Goal: Task Accomplishment & Management: Manage account settings

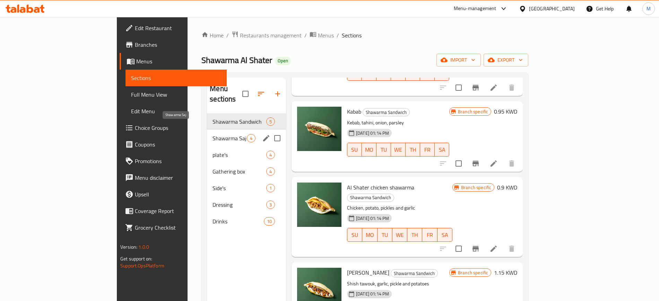
click at [212, 134] on span "Shawarma Saj" at bounding box center [229, 138] width 34 height 8
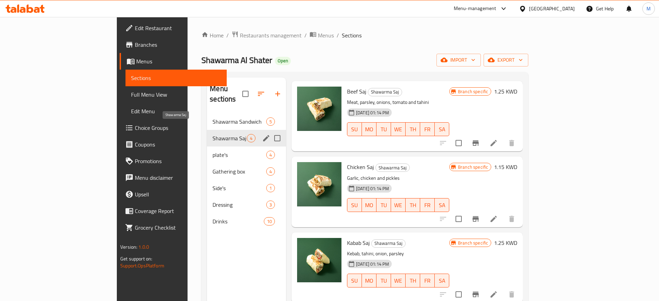
scroll to position [19, 0]
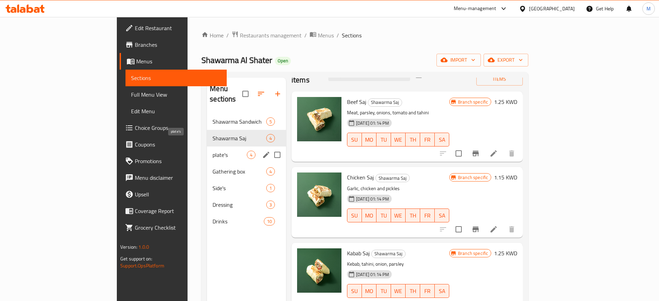
click at [212, 151] on span "plate's" at bounding box center [229, 155] width 34 height 8
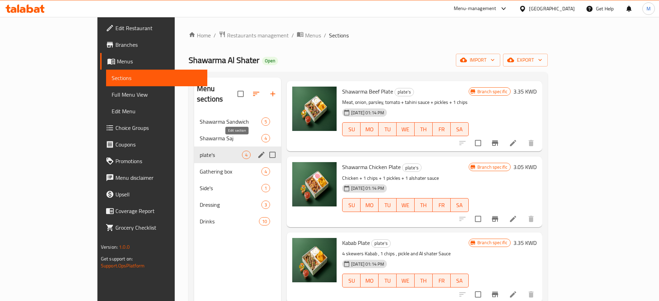
click at [258, 152] on icon "edit" at bounding box center [261, 155] width 6 height 6
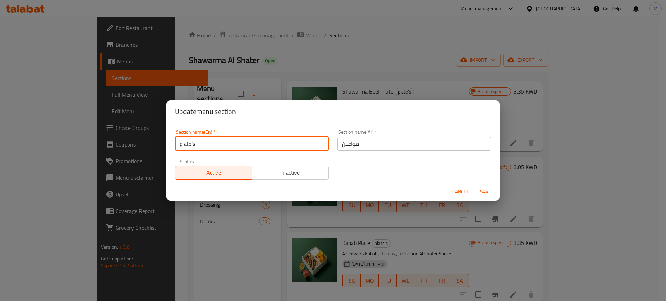
drag, startPoint x: 209, startPoint y: 142, endPoint x: 172, endPoint y: 139, distance: 37.9
click at [172, 139] on div "Section name(En)   * plate's Section name(En) *" at bounding box center [252, 139] width 162 height 29
type input "L"
type input "Platters"
click at [474, 185] on button "Save" at bounding box center [485, 191] width 22 height 13
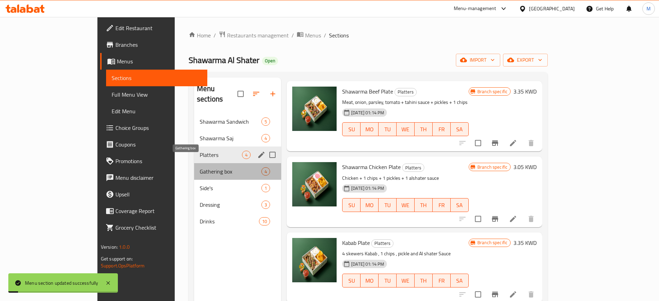
click at [200, 167] on span "Gathering box" at bounding box center [231, 171] width 62 height 8
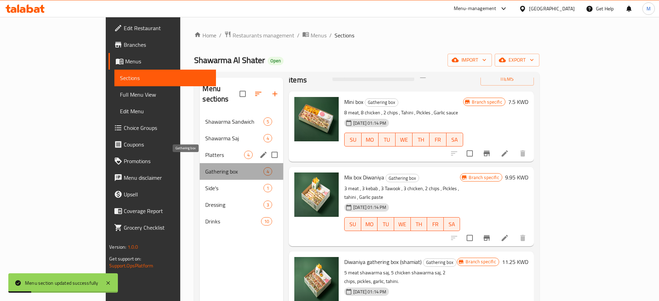
click at [217, 167] on span "Gathering box" at bounding box center [234, 171] width 58 height 8
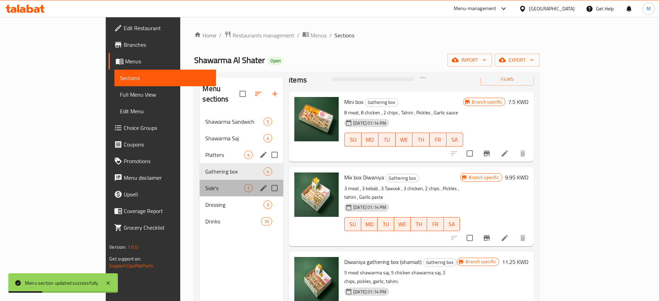
click at [211, 180] on div "Side's 1" at bounding box center [242, 188] width 84 height 17
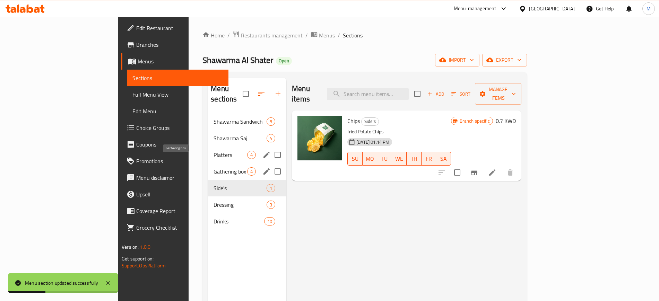
click at [214, 167] on span "Gathering box" at bounding box center [231, 171] width 34 height 8
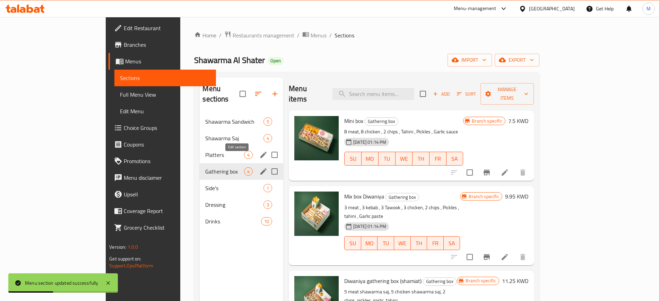
click at [260, 168] on icon "edit" at bounding box center [263, 171] width 6 height 6
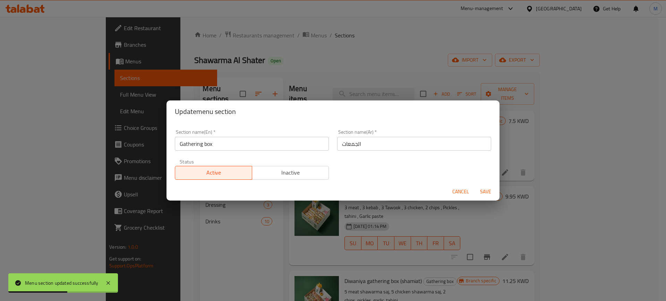
click at [226, 146] on input "Gathering box" at bounding box center [252, 144] width 154 height 14
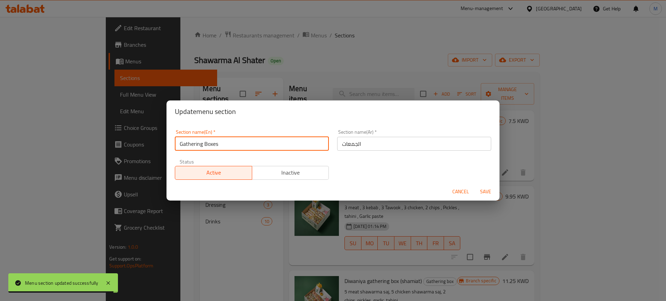
type input "Gathering Boxes"
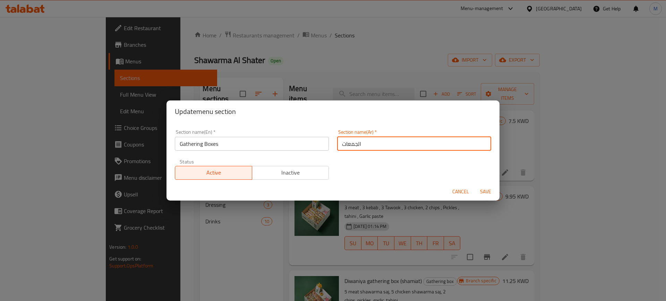
drag, startPoint x: 378, startPoint y: 144, endPoint x: 330, endPoint y: 143, distance: 48.2
click at [333, 143] on div "Section name(Ar)   * الجمعات Section name(Ar) *" at bounding box center [414, 139] width 162 height 29
type input "بوكسات الجمعات"
click at [474, 185] on button "Save" at bounding box center [485, 191] width 22 height 13
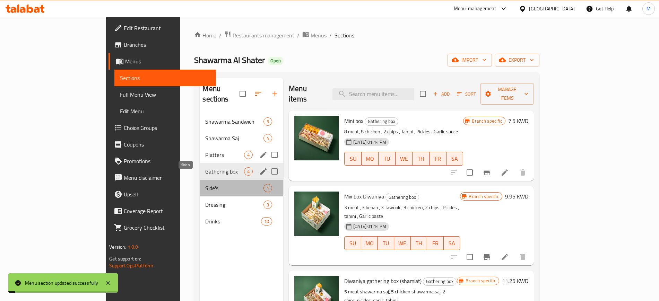
click at [205, 184] on span "Side's" at bounding box center [234, 188] width 58 height 8
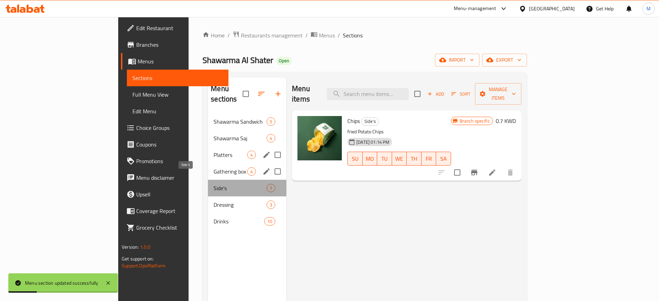
click at [232, 184] on span "Side's" at bounding box center [240, 188] width 53 height 8
drag, startPoint x: 195, startPoint y: 199, endPoint x: 192, endPoint y: 193, distance: 6.7
click at [208, 199] on div "Dressing 3" at bounding box center [247, 205] width 78 height 17
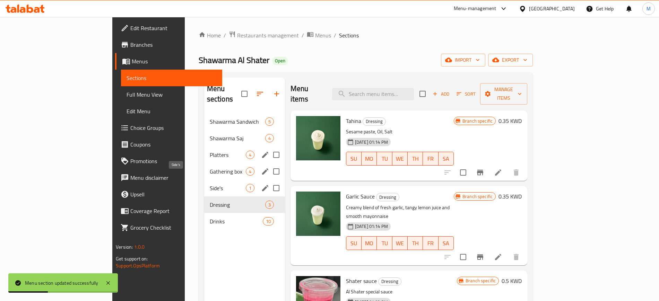
click at [210, 184] on span "Side's" at bounding box center [228, 188] width 36 height 8
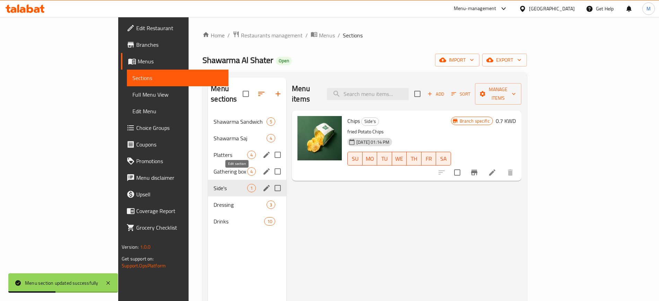
click at [262, 184] on icon "edit" at bounding box center [266, 188] width 8 height 8
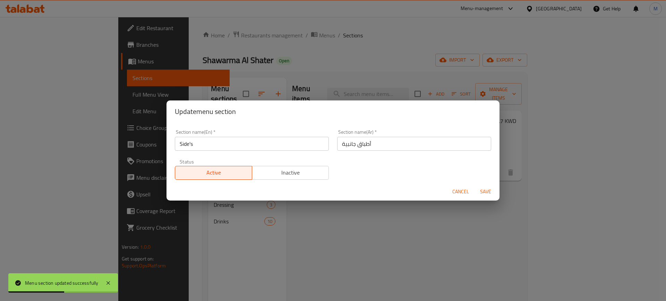
click at [216, 140] on input "Side's" at bounding box center [252, 144] width 154 height 14
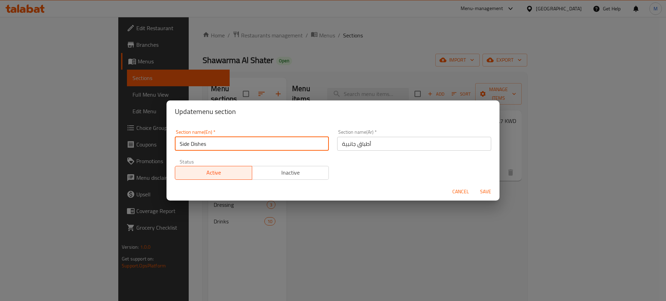
type input "Side Dishes"
click at [474, 185] on button "Save" at bounding box center [485, 191] width 22 height 13
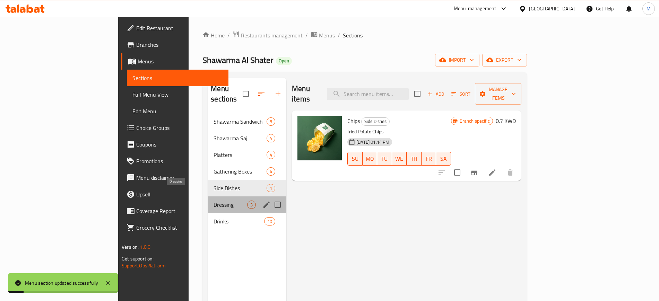
click at [214, 201] on span "Dressing" at bounding box center [231, 205] width 34 height 8
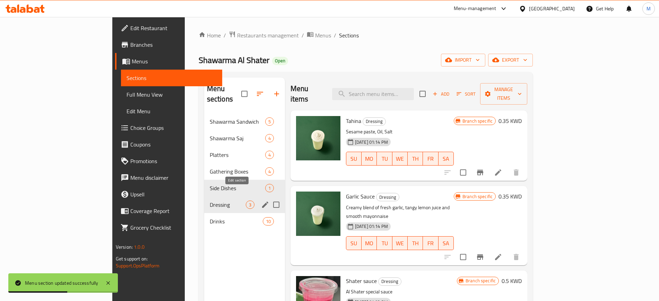
click at [261, 201] on icon "edit" at bounding box center [265, 205] width 8 height 8
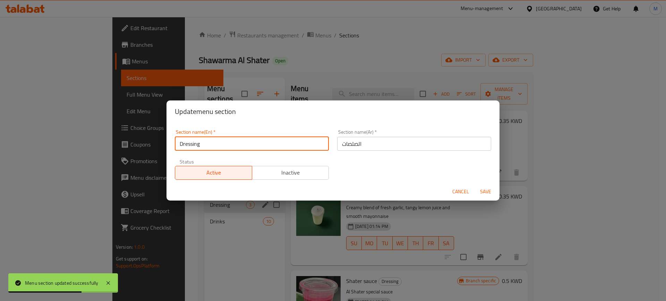
drag, startPoint x: 219, startPoint y: 144, endPoint x: 173, endPoint y: 145, distance: 46.5
click at [176, 145] on input "Dressing" at bounding box center [252, 144] width 154 height 14
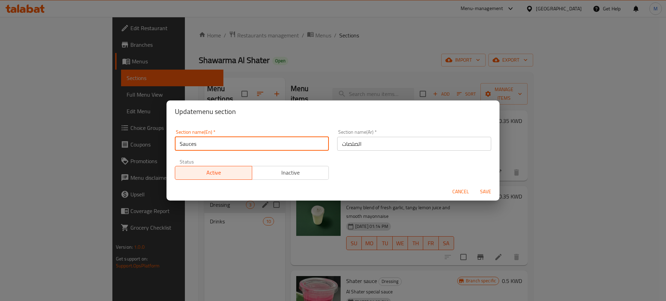
type input "Sauces"
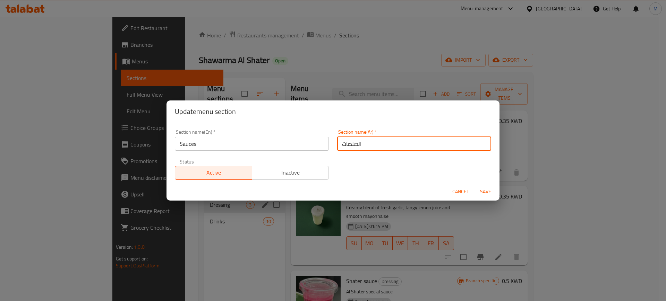
drag, startPoint x: 381, startPoint y: 147, endPoint x: 331, endPoint y: 146, distance: 49.9
click at [333, 145] on div "Section name(Ar)   * الصلصات Section name(Ar) *" at bounding box center [414, 139] width 162 height 29
type input "الصوصات"
click at [474, 185] on button "Save" at bounding box center [485, 191] width 22 height 13
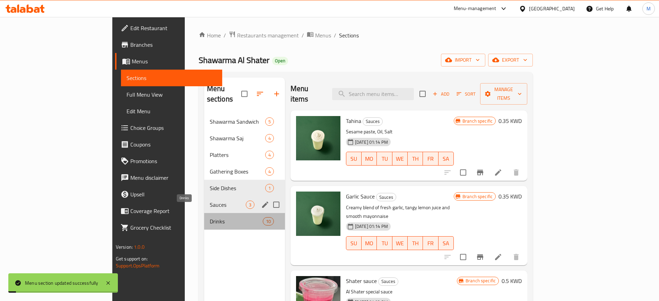
click at [210, 217] on span "Drinks" at bounding box center [236, 221] width 53 height 8
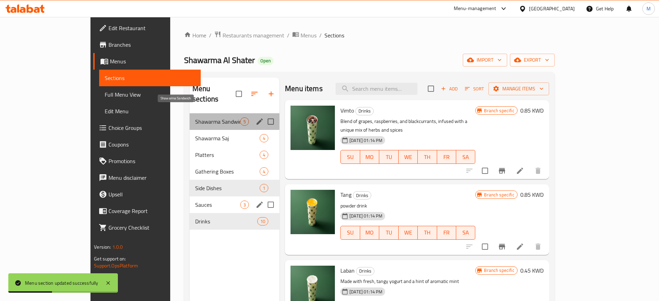
click at [195, 118] on span "Shawarma Sandwich" at bounding box center [217, 122] width 45 height 8
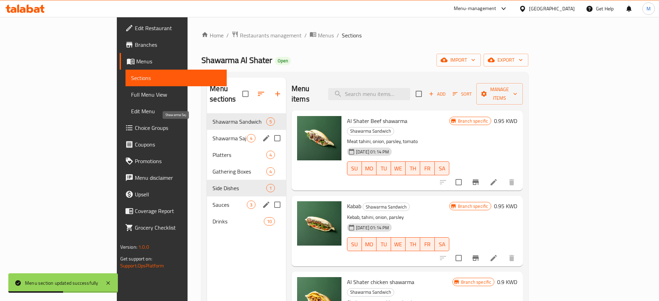
click at [212, 134] on span "Shawarma Saj" at bounding box center [229, 138] width 34 height 8
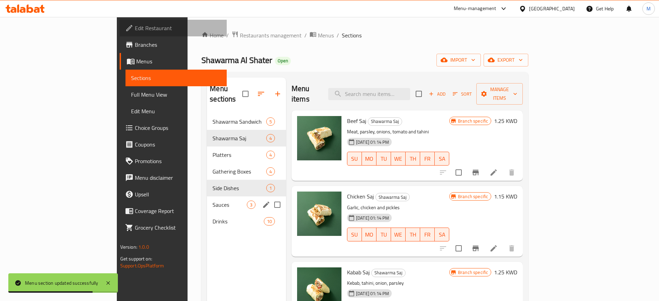
click at [135, 25] on span "Edit Restaurant" at bounding box center [178, 28] width 86 height 8
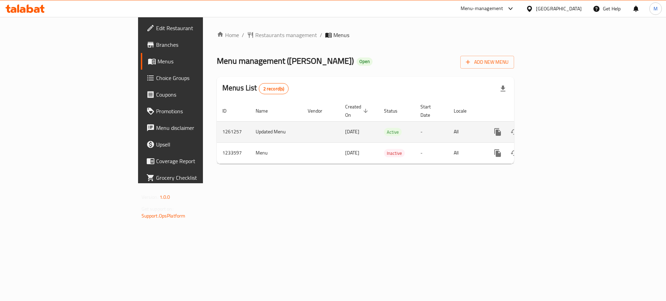
click at [552, 128] on icon "enhanced table" at bounding box center [547, 132] width 8 height 8
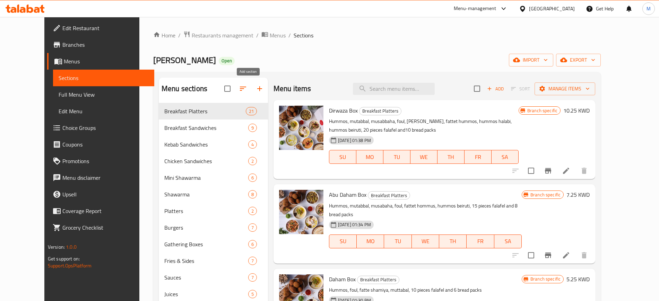
click at [257, 88] on icon "button" at bounding box center [259, 88] width 5 height 5
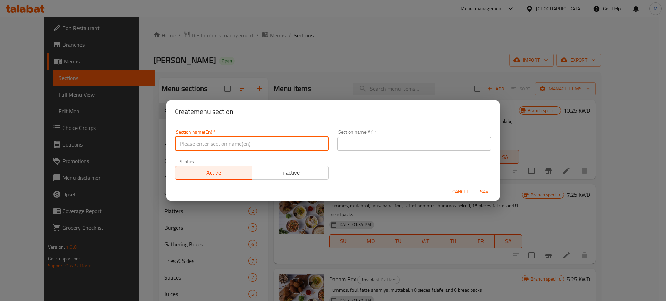
click at [272, 143] on input "text" at bounding box center [252, 144] width 154 height 14
type input "Sliders"
click at [344, 140] on input "text" at bounding box center [414, 144] width 154 height 14
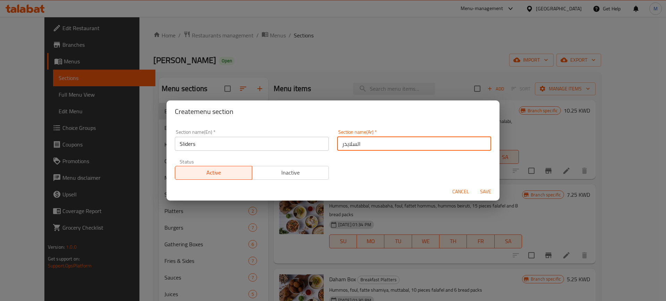
type input "السلايدر"
click at [485, 190] on span "Save" at bounding box center [485, 192] width 17 height 9
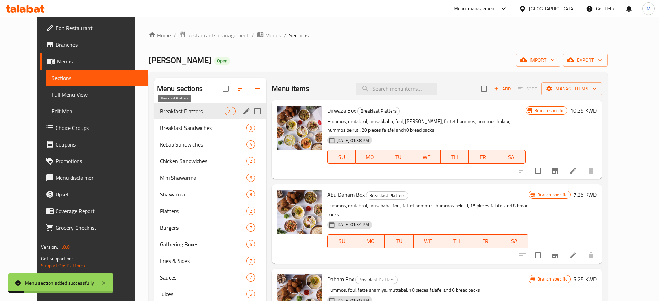
click at [184, 114] on span "Breakfast Platters" at bounding box center [192, 111] width 65 height 8
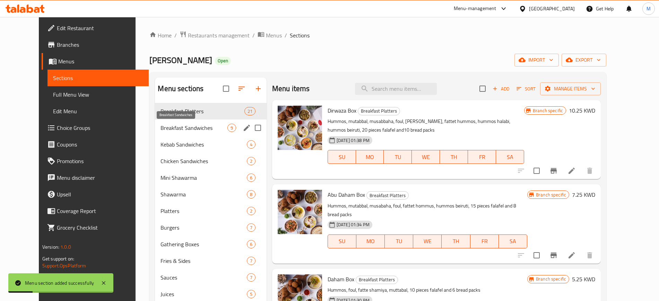
click at [182, 128] on span "Breakfast Sandwiches" at bounding box center [193, 128] width 67 height 8
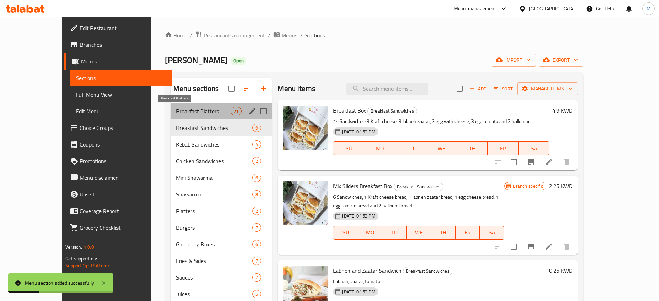
click at [187, 108] on span "Breakfast Platters" at bounding box center [203, 111] width 54 height 8
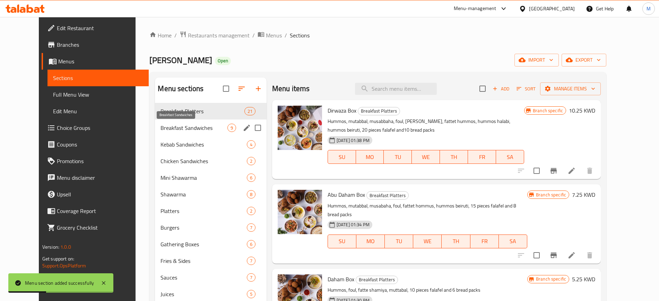
click at [183, 132] on span "Breakfast Sandwiches" at bounding box center [193, 128] width 67 height 8
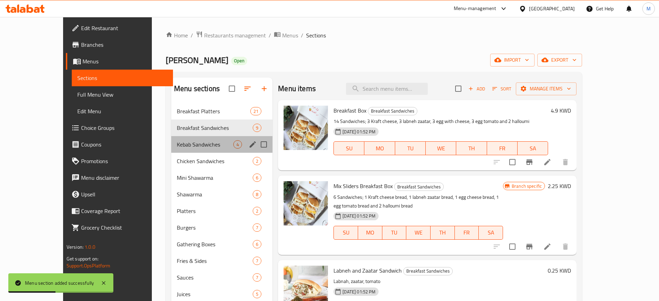
click at [183, 149] on div "Kebab Sandwiches 4" at bounding box center [221, 144] width 101 height 17
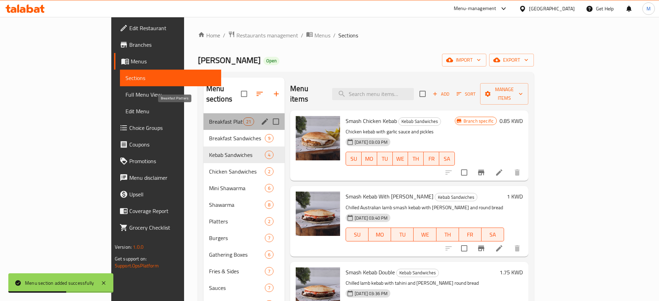
click at [209, 118] on span "Breakfast Platters" at bounding box center [226, 122] width 34 height 8
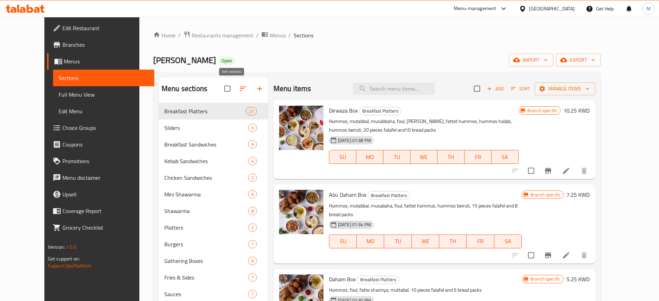
click at [240, 87] on icon "button" at bounding box center [243, 89] width 6 height 4
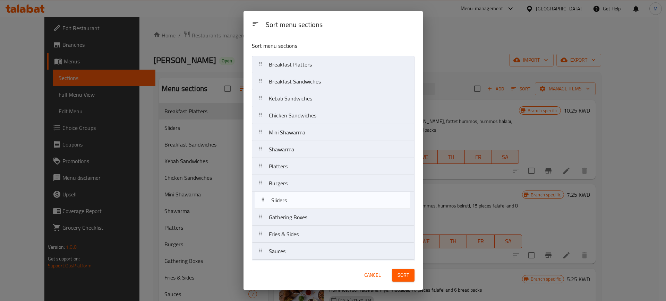
drag, startPoint x: 310, startPoint y: 83, endPoint x: 312, endPoint y: 205, distance: 122.4
click at [312, 205] on nav "Breakfast Platters Sliders Breakfast Sandwiches Kebab Sandwiches Chicken Sandwi…" at bounding box center [333, 200] width 163 height 289
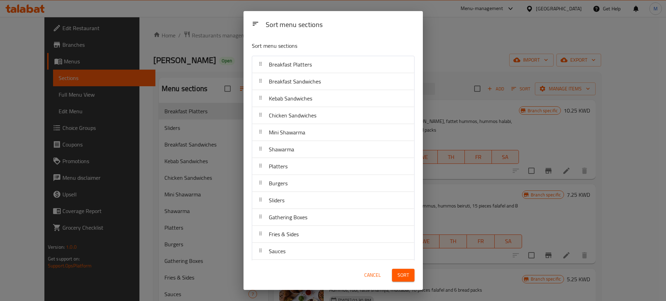
click at [403, 277] on span "Sort" at bounding box center [402, 275] width 11 height 9
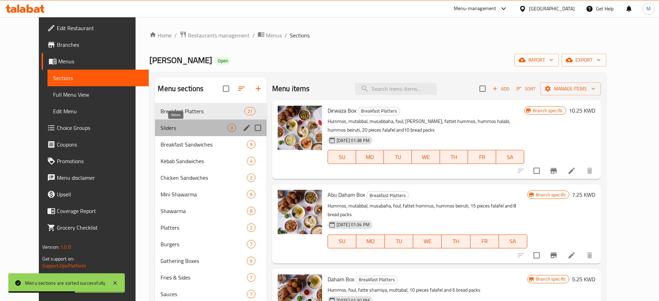
click at [193, 128] on span "Sliders" at bounding box center [193, 128] width 67 height 8
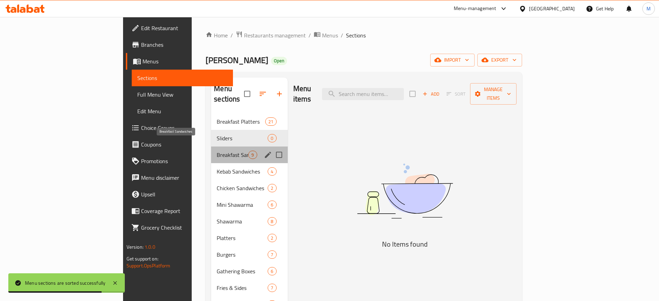
click at [217, 151] on span "Breakfast Sandwiches" at bounding box center [233, 155] width 32 height 8
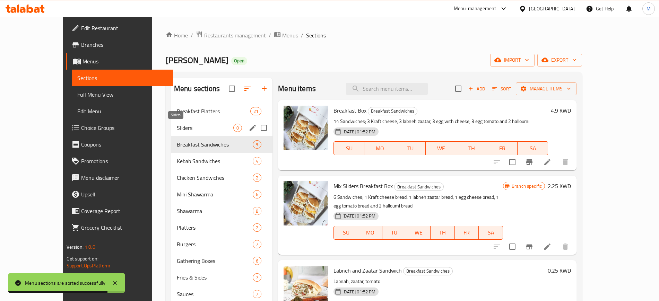
click at [185, 124] on span "Sliders" at bounding box center [205, 128] width 57 height 8
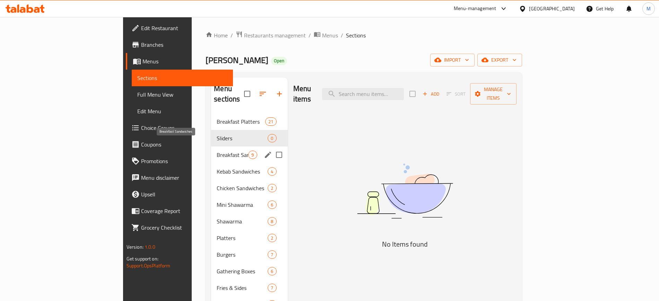
click at [217, 151] on span "Breakfast Sandwiches" at bounding box center [233, 155] width 32 height 8
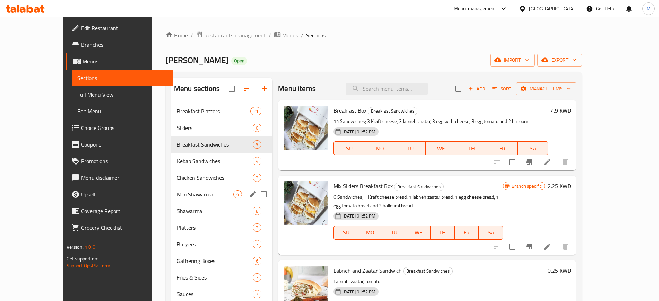
click at [184, 189] on div "Mini Shawarma 6" at bounding box center [221, 194] width 101 height 17
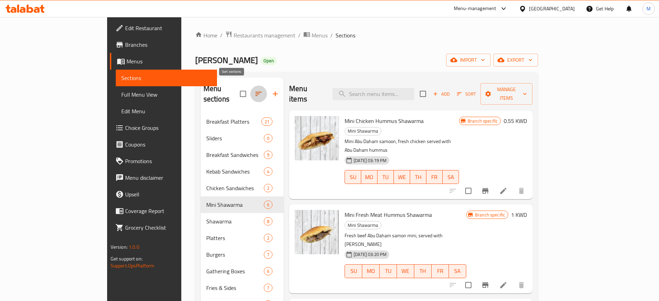
click at [254, 90] on icon "button" at bounding box center [258, 94] width 8 height 8
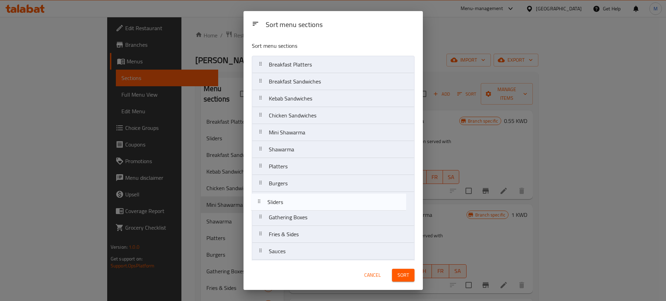
drag, startPoint x: 324, startPoint y: 82, endPoint x: 323, endPoint y: 207, distance: 124.8
click at [323, 207] on nav "Breakfast Platters Sliders Breakfast Sandwiches Kebab Sandwiches Chicken Sandwi…" at bounding box center [333, 200] width 163 height 289
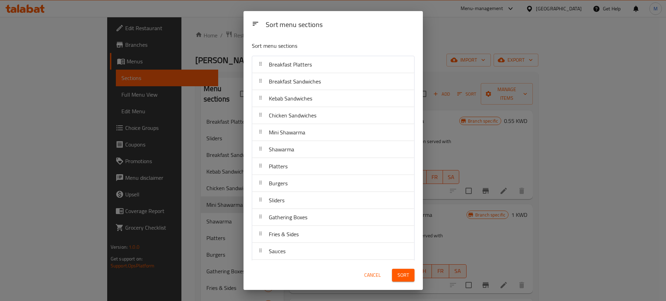
click at [398, 275] on span "Sort" at bounding box center [402, 275] width 11 height 9
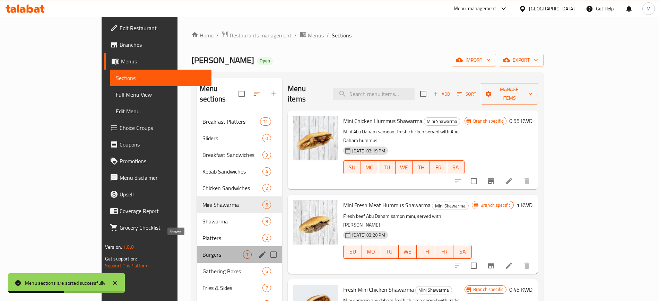
click at [202, 251] on span "Burgers" at bounding box center [222, 255] width 41 height 8
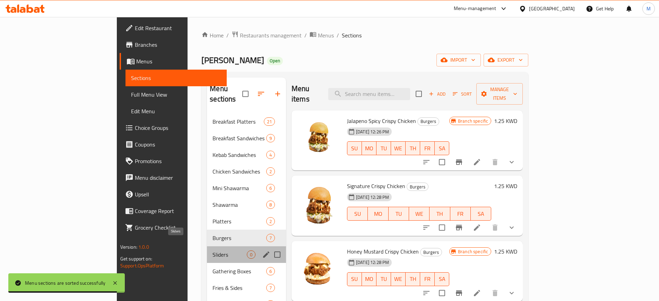
click at [212, 251] on span "Sliders" at bounding box center [229, 255] width 34 height 8
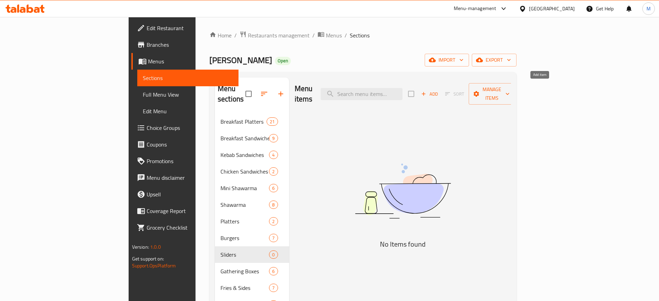
click at [439, 91] on span "Add" at bounding box center [429, 94] width 19 height 8
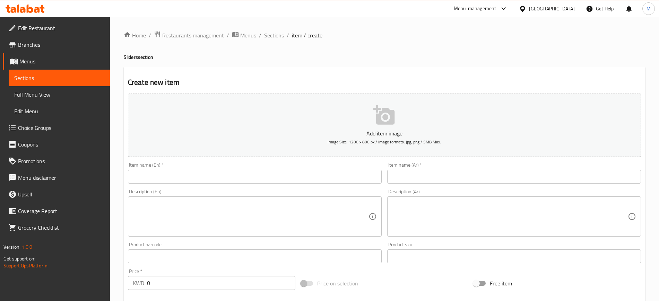
click at [199, 177] on input "text" at bounding box center [255, 177] width 254 height 14
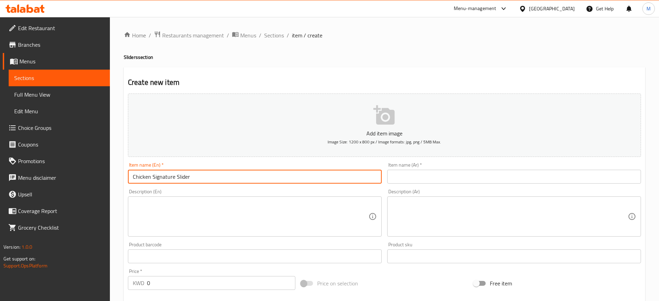
type input "Chicken Signature Slider"
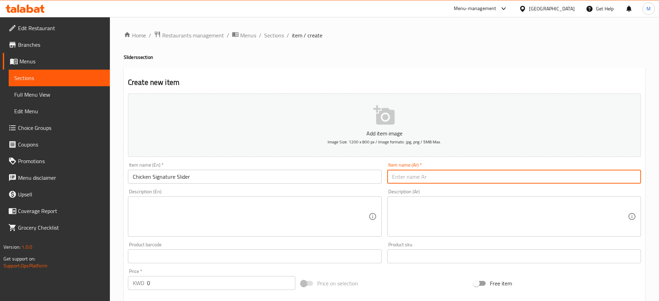
click at [483, 182] on input "text" at bounding box center [514, 177] width 254 height 14
type input "سلايدر سيغنتشر الدجاج"
click at [171, 279] on input "0" at bounding box center [221, 283] width 148 height 14
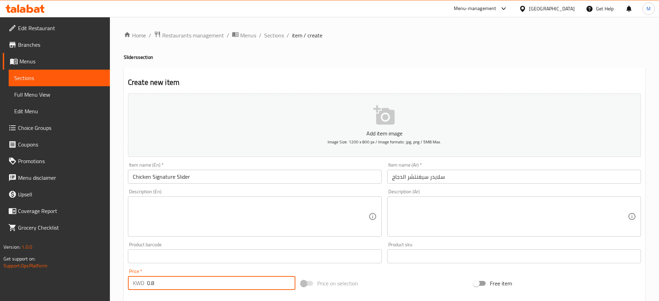
type input "0.8"
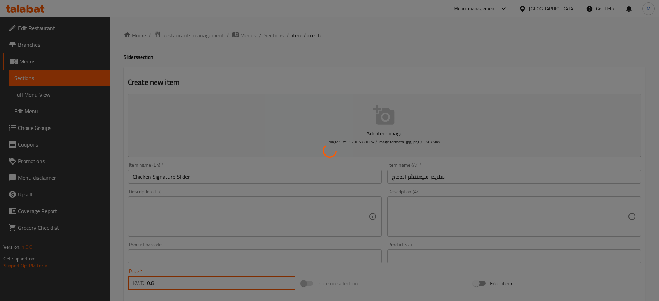
type input "0"
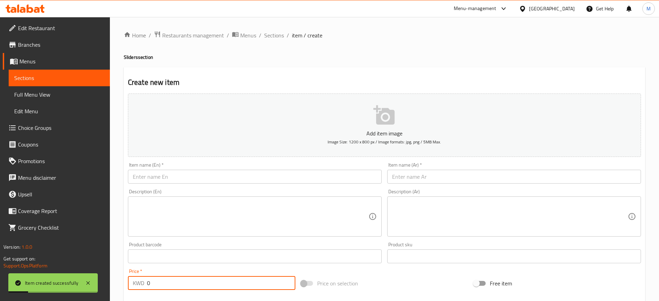
click at [166, 174] on input "text" at bounding box center [255, 177] width 254 height 14
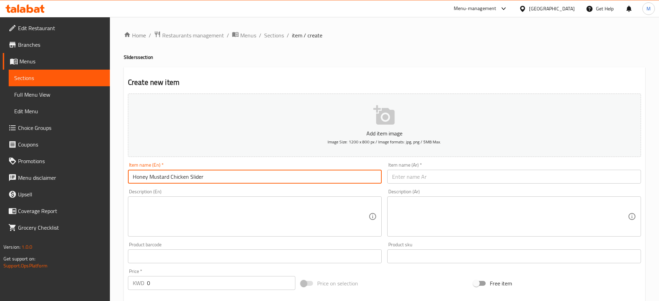
type input "Honey Mustard Chicken Slider"
click at [434, 178] on input "text" at bounding box center [514, 177] width 254 height 14
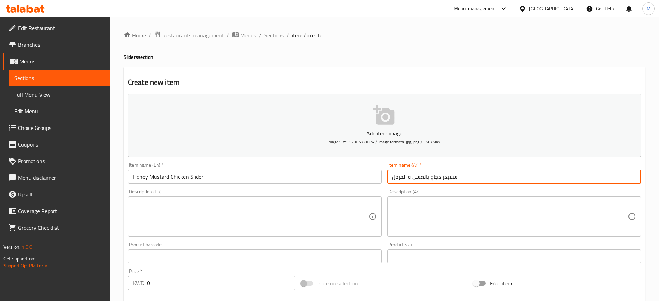
drag, startPoint x: 427, startPoint y: 176, endPoint x: 390, endPoint y: 175, distance: 37.1
click at [390, 175] on input "سلايدر دجاج بالعسل و الخردل" at bounding box center [514, 177] width 254 height 14
type input "سلايدر دجاج بصوص الخردل و العسل"
click at [172, 283] on input "0" at bounding box center [221, 283] width 148 height 14
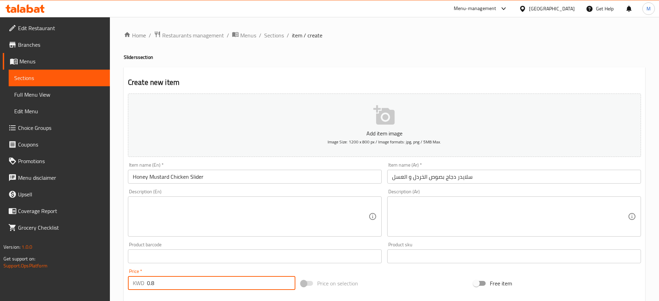
type input "0.8"
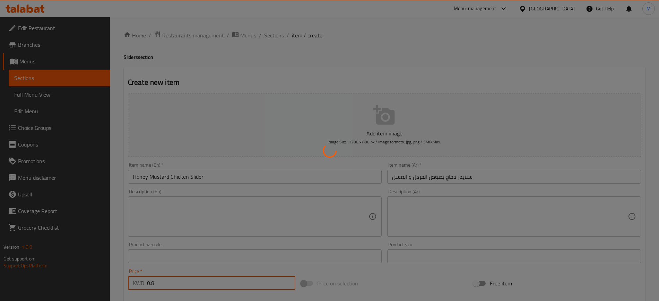
type input "0"
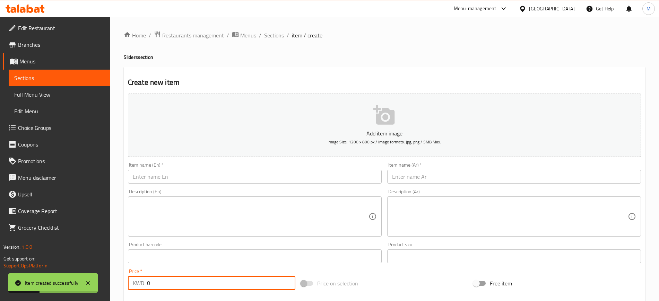
click at [170, 175] on input "text" at bounding box center [255, 177] width 254 height 14
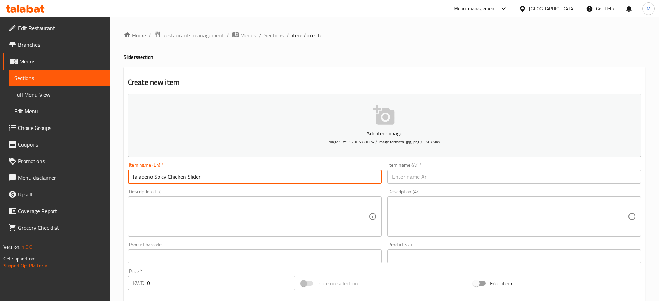
type input "Jalapeno Spicy Chicken Slider"
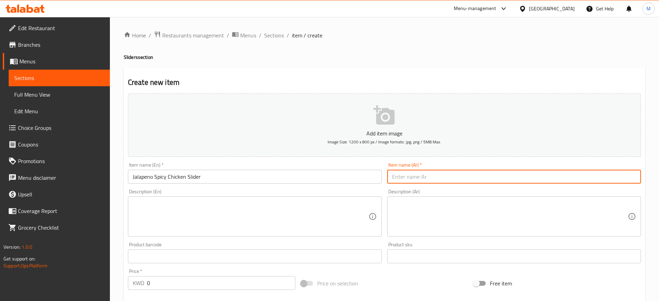
click at [422, 176] on input "text" at bounding box center [514, 177] width 254 height 14
type input "سلايدر سبايسي دجاج بالهالابينو"
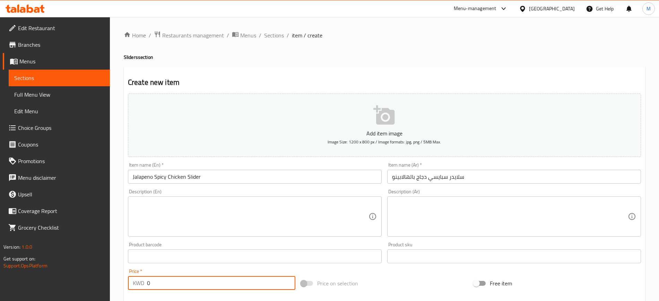
click at [179, 288] on input "0" at bounding box center [221, 283] width 148 height 14
type input "0.8"
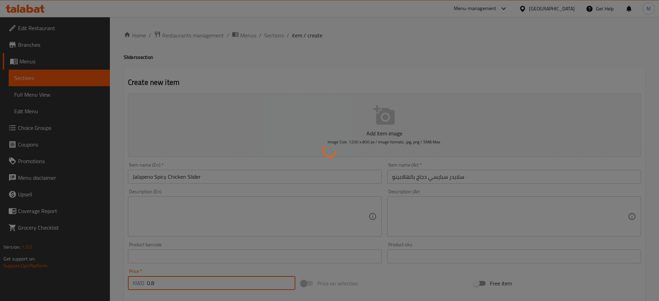
type input "0"
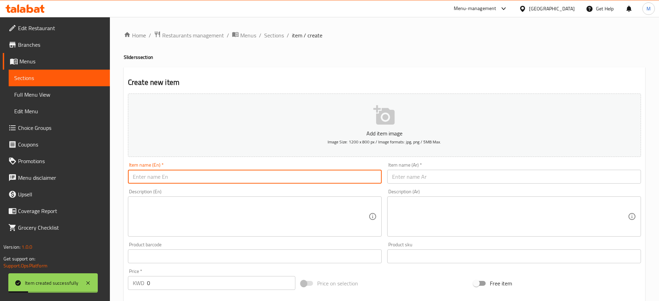
click at [234, 175] on input "text" at bounding box center [255, 177] width 254 height 14
type input "S"
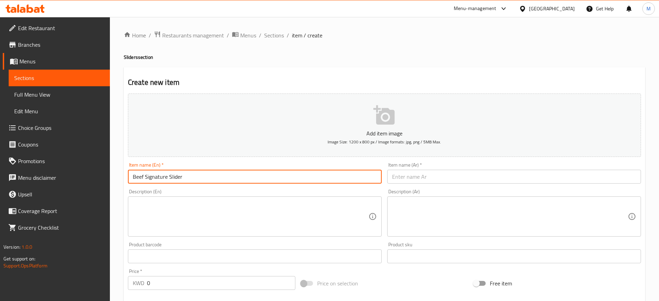
type input "Beef Signature Slider"
click at [403, 180] on input "text" at bounding box center [514, 177] width 254 height 14
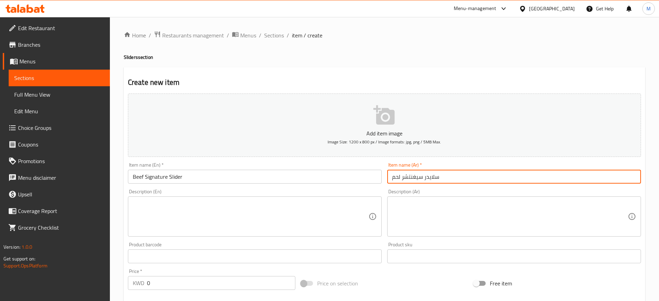
type input "سلايدر سيغنتشر لحم"
click at [380, 189] on div "Description (En) Description (En)" at bounding box center [254, 212] width 259 height 53
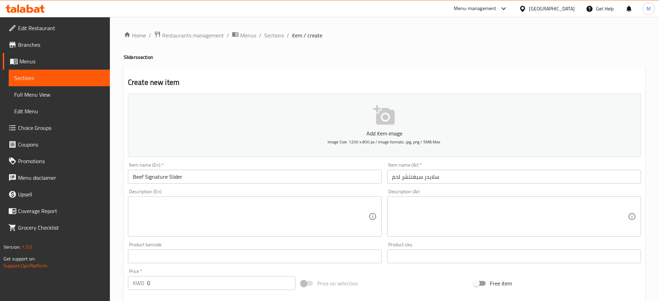
click at [375, 189] on div "Description (En) Description (En)" at bounding box center [255, 212] width 254 height 47
click at [195, 282] on input "0" at bounding box center [221, 283] width 148 height 14
type input "0.9"
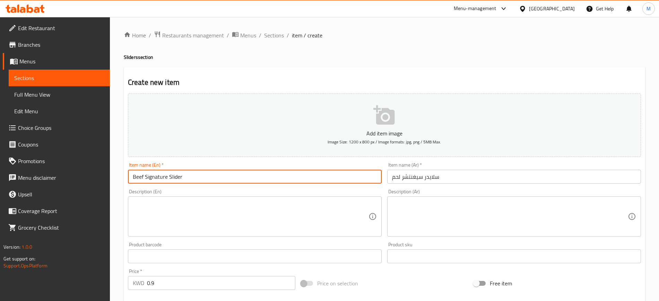
click at [201, 180] on input "Beef Signature Slider" at bounding box center [255, 177] width 254 height 14
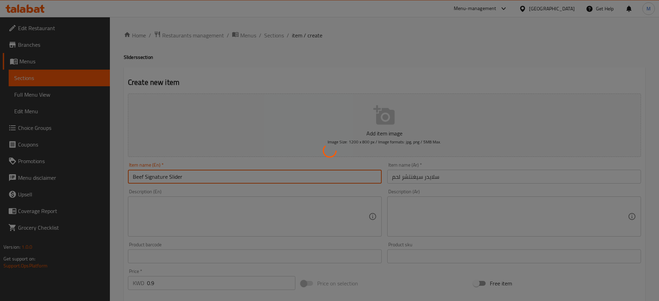
type input "0"
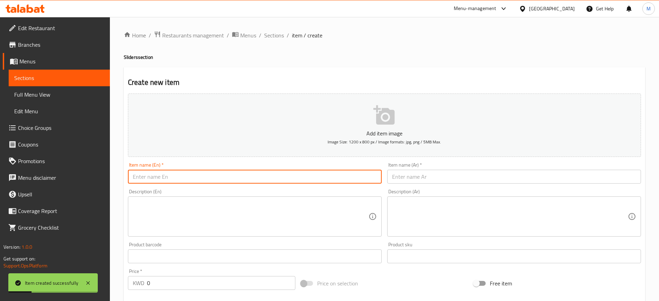
click at [192, 178] on input "text" at bounding box center [255, 177] width 254 height 14
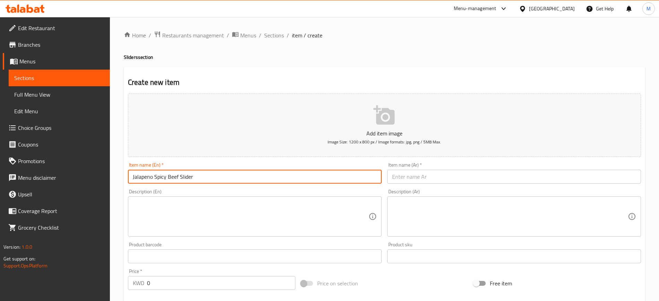
type input "Jalapeno Spicy Beef Slider"
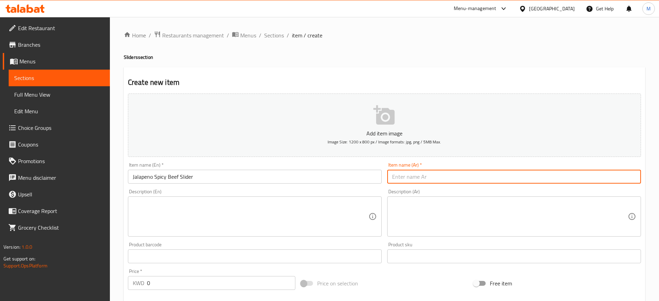
click at [456, 178] on input "text" at bounding box center [514, 177] width 254 height 14
type input "سلايدر سبايسي لحم بالهالابينو"
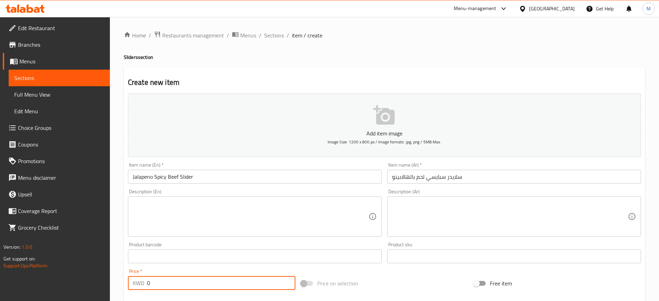
click at [223, 279] on input "0" at bounding box center [221, 283] width 148 height 14
type input "0.9"
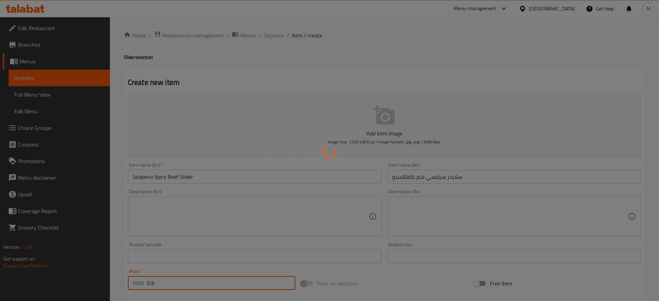
type input "0"
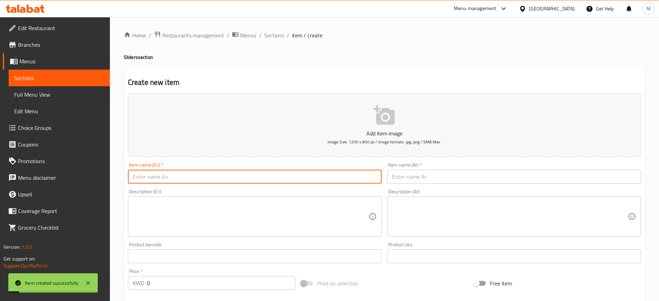
click at [194, 178] on input "text" at bounding box center [255, 177] width 254 height 14
type input "Truffle Mushroom Beef Slider"
click at [419, 180] on input "text" at bounding box center [514, 177] width 254 height 14
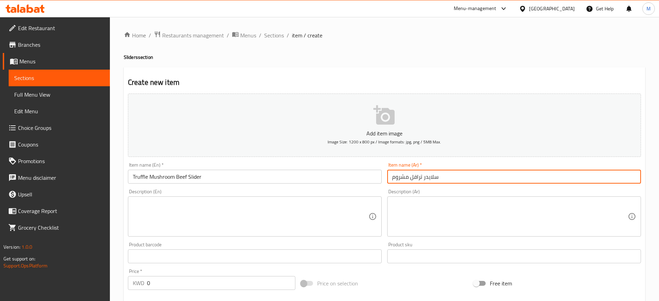
click at [422, 174] on input "سلايدر ترافل مشروم" at bounding box center [514, 177] width 254 height 14
type input "سلايدر لحم ترافل مشروم"
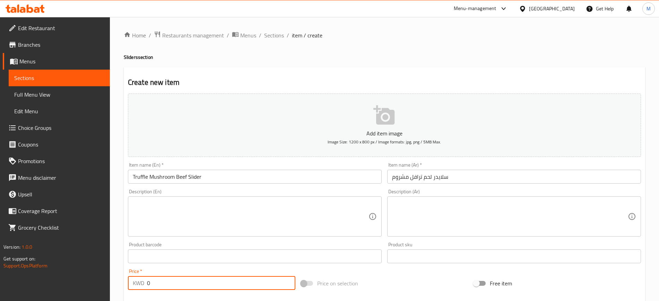
click at [220, 282] on input "0" at bounding box center [221, 283] width 148 height 14
type input "1"
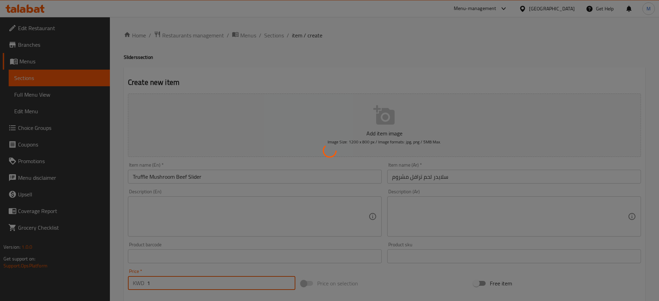
type input "0"
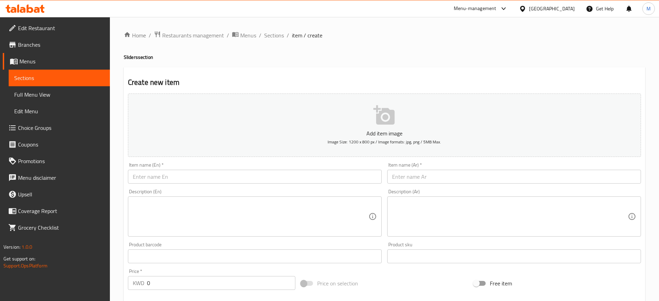
click at [381, 60] on h4 "Sliders section" at bounding box center [384, 57] width 521 height 7
click at [264, 36] on span "Sections" at bounding box center [274, 35] width 20 height 8
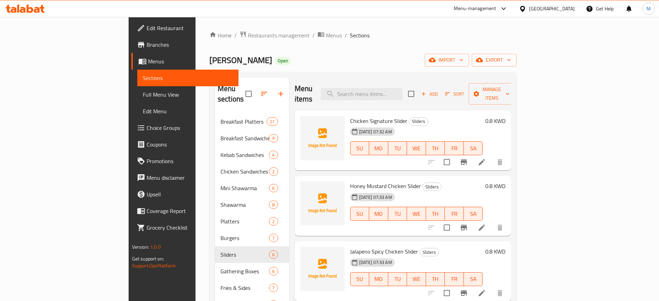
click at [408, 125] on div "[DATE] 07:32 AM SU MO TU WE TH FR SA" at bounding box center [416, 143] width 138 height 37
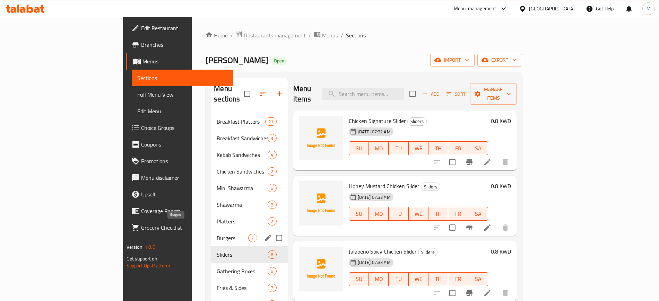
click at [217, 234] on span "Burgers" at bounding box center [233, 238] width 32 height 8
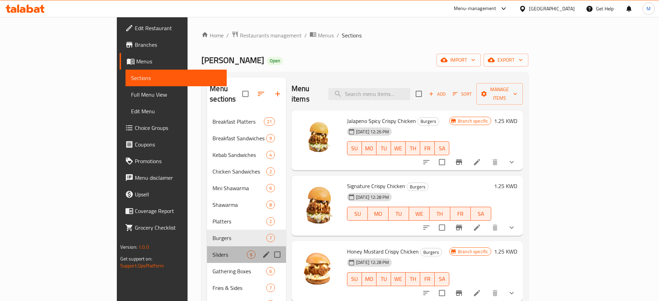
click at [207, 246] on div "Sliders 6" at bounding box center [246, 254] width 79 height 17
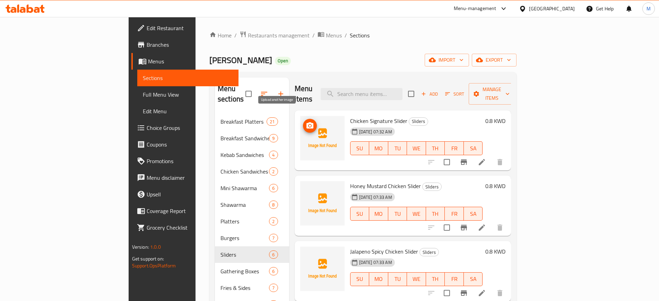
click at [306, 122] on icon "upload picture" at bounding box center [309, 125] width 7 height 6
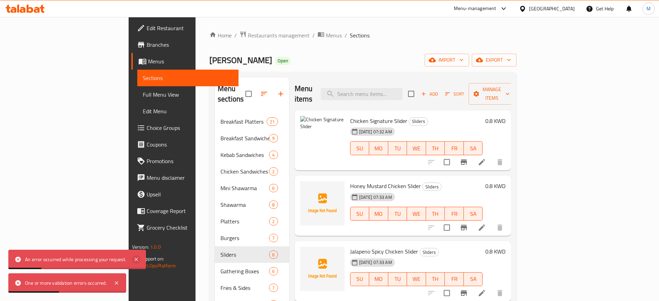
click at [137, 260] on icon at bounding box center [136, 259] width 8 height 8
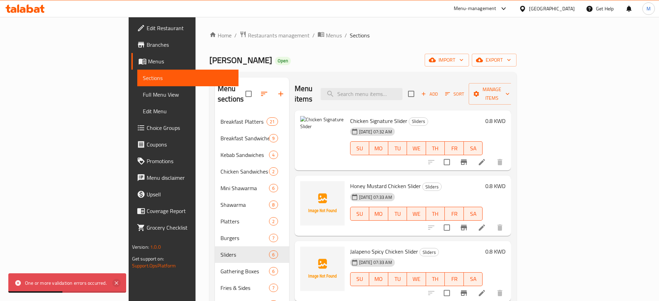
click at [117, 283] on icon at bounding box center [116, 282] width 3 height 3
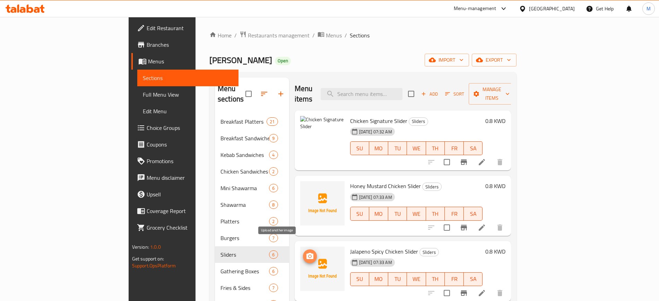
click at [306, 253] on icon "upload picture" at bounding box center [309, 256] width 7 height 6
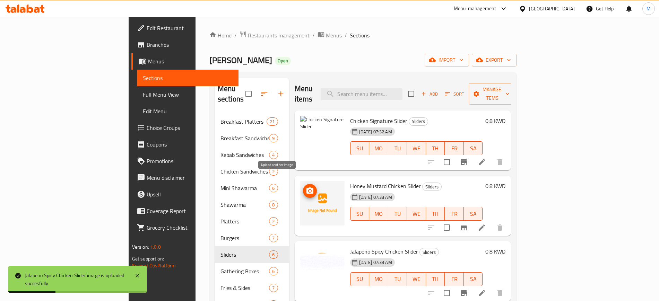
click at [306, 188] on icon "upload picture" at bounding box center [309, 191] width 7 height 6
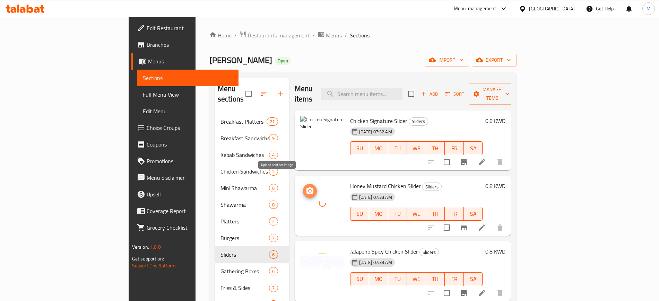
click at [306, 187] on icon "upload picture" at bounding box center [310, 191] width 8 height 8
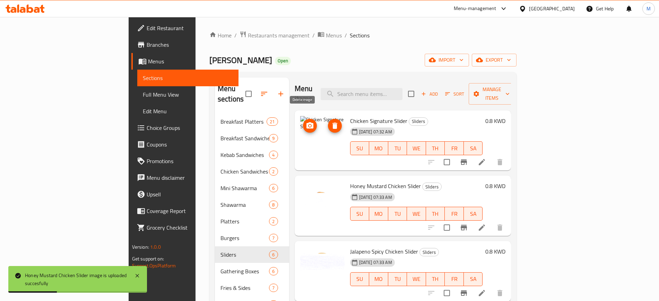
click at [332, 123] on icon "delete image" at bounding box center [334, 126] width 5 height 6
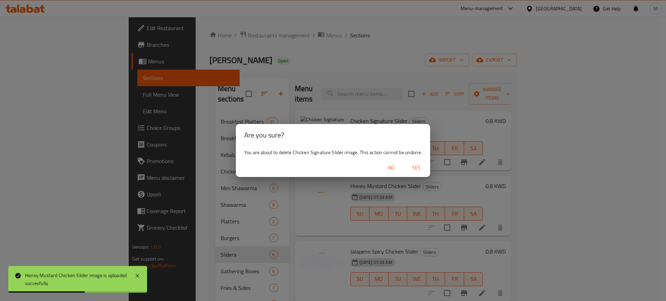
click at [418, 165] on span "Yes" at bounding box center [416, 168] width 17 height 9
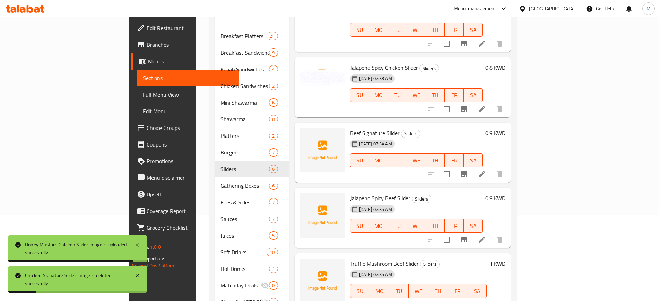
scroll to position [87, 0]
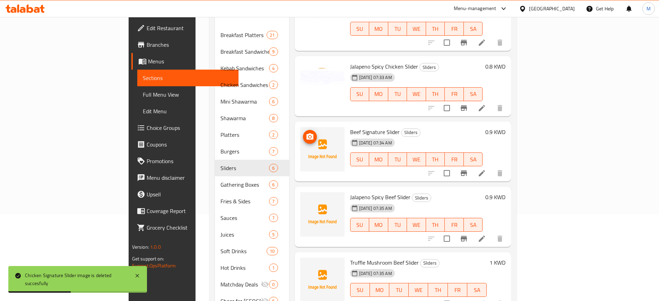
click at [306, 133] on icon "upload picture" at bounding box center [310, 137] width 8 height 8
